Goal: Information Seeking & Learning: Stay updated

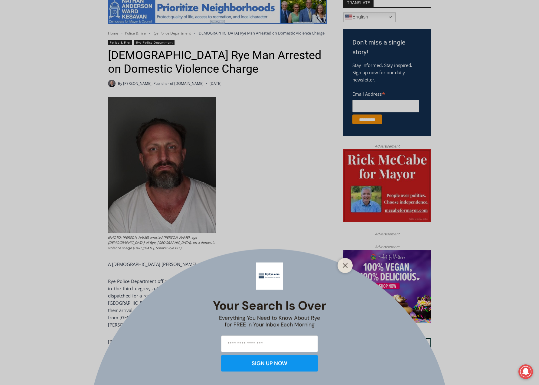
click at [350, 259] on div at bounding box center [345, 265] width 15 height 15
click at [348, 265] on icon "Close" at bounding box center [345, 264] width 5 height 5
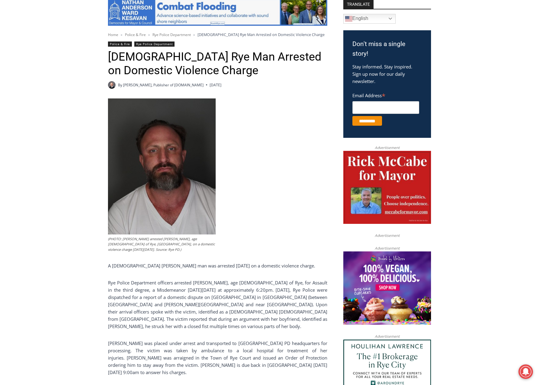
scroll to position [140, 0]
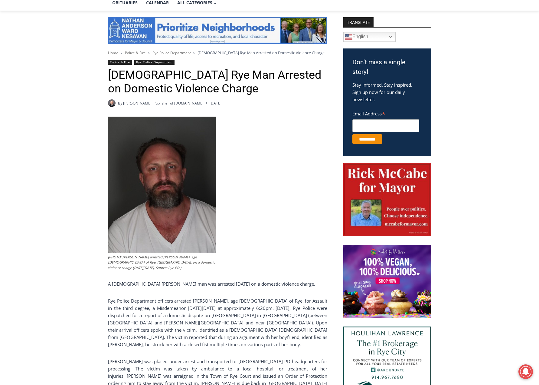
scroll to position [151, 0]
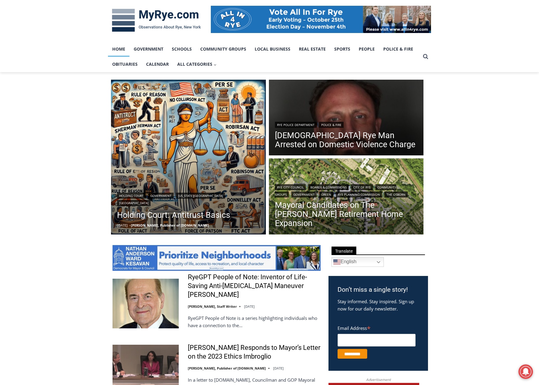
scroll to position [91, 0]
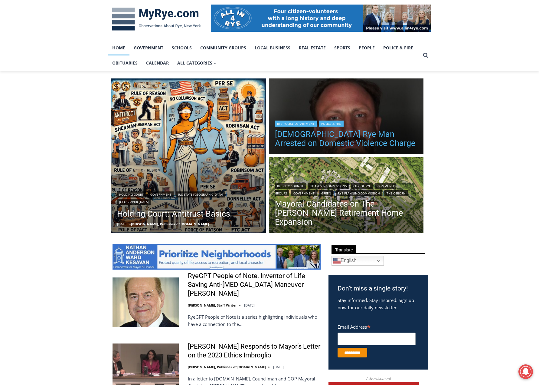
click at [372, 132] on link "[DEMOGRAPHIC_DATA] Rye Man Arrested on Domestic Violence Charge" at bounding box center [346, 139] width 143 height 18
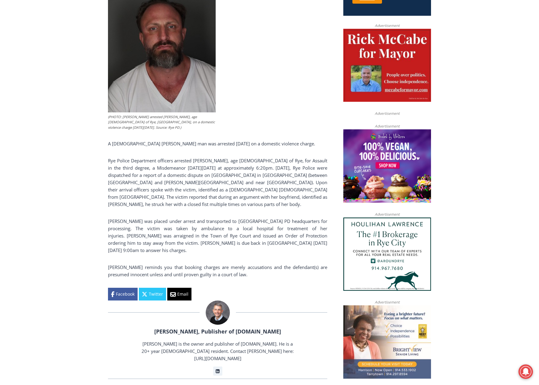
scroll to position [351, 0]
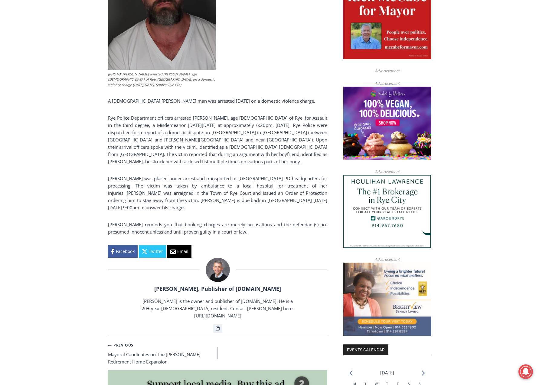
drag, startPoint x: 0, startPoint y: 0, endPoint x: 366, endPoint y: 83, distance: 375.6
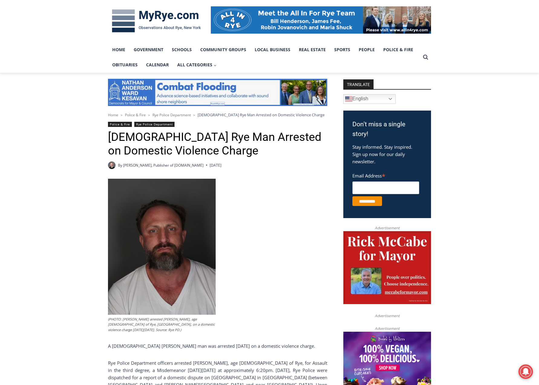
scroll to position [79, 0]
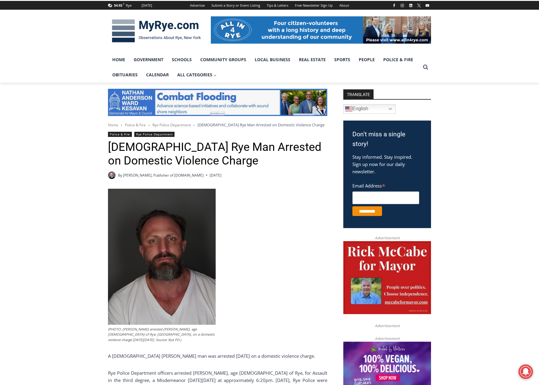
click at [395, 269] on img at bounding box center [388, 277] width 88 height 73
click at [152, 30] on img at bounding box center [156, 30] width 97 height 31
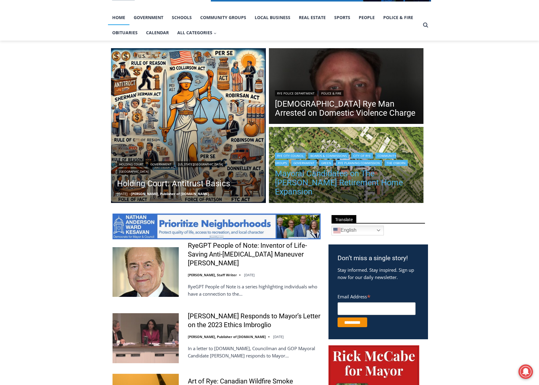
click at [332, 186] on link "Mayoral Candidates on The Osborn Retirement Home Expansion" at bounding box center [346, 182] width 143 height 27
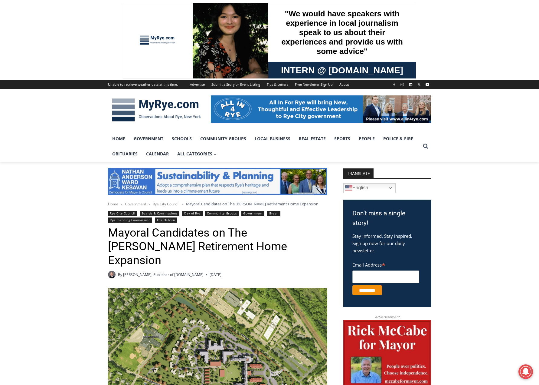
drag, startPoint x: 471, startPoint y: 228, endPoint x: 459, endPoint y: 120, distance: 109.1
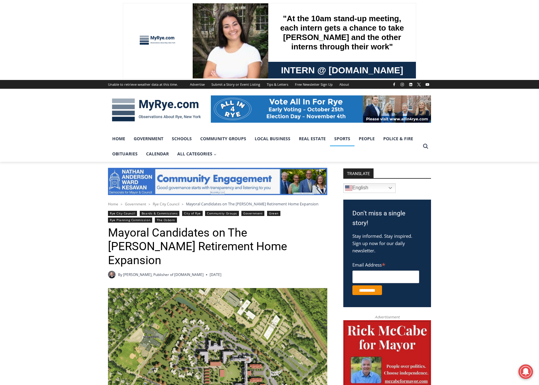
click at [339, 139] on link "Sports" at bounding box center [342, 138] width 25 height 15
